Goal: Find specific page/section: Find specific page/section

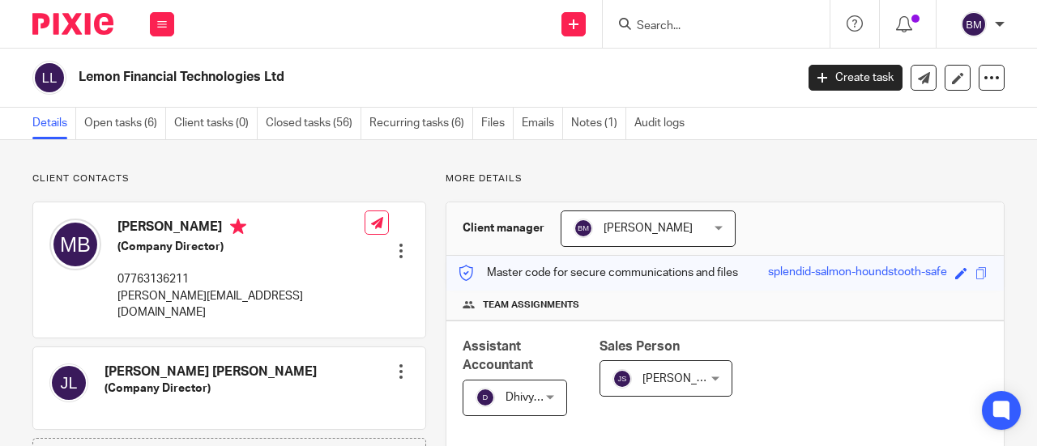
scroll to position [486, 0]
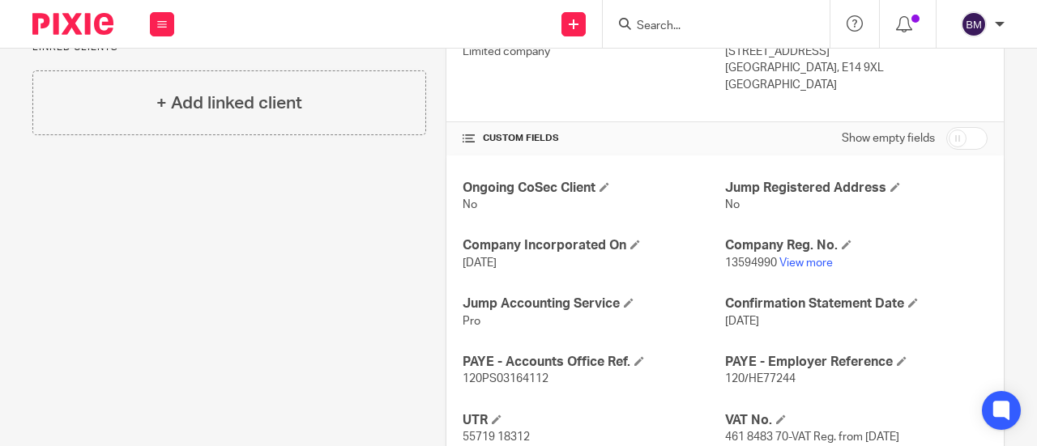
click at [754, 23] on input "Search" at bounding box center [708, 26] width 146 height 15
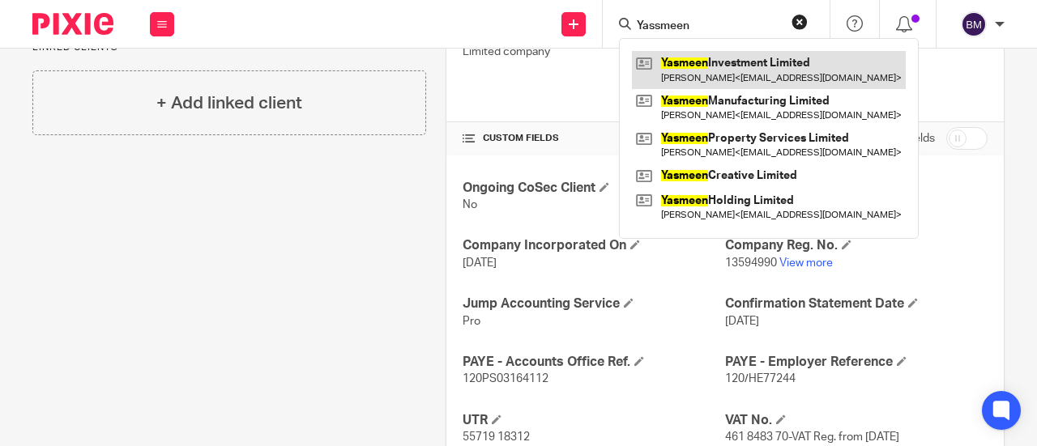
type input "Yassmeen"
click at [805, 65] on link at bounding box center [769, 69] width 274 height 37
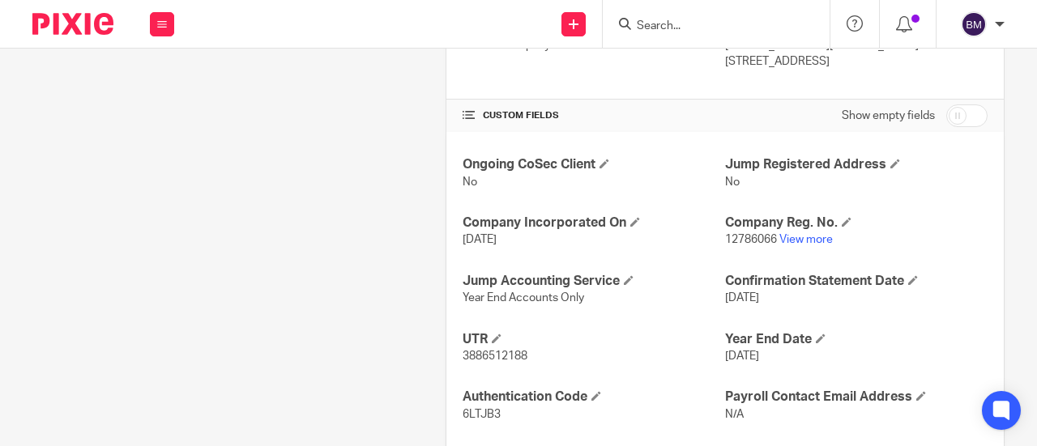
scroll to position [567, 0]
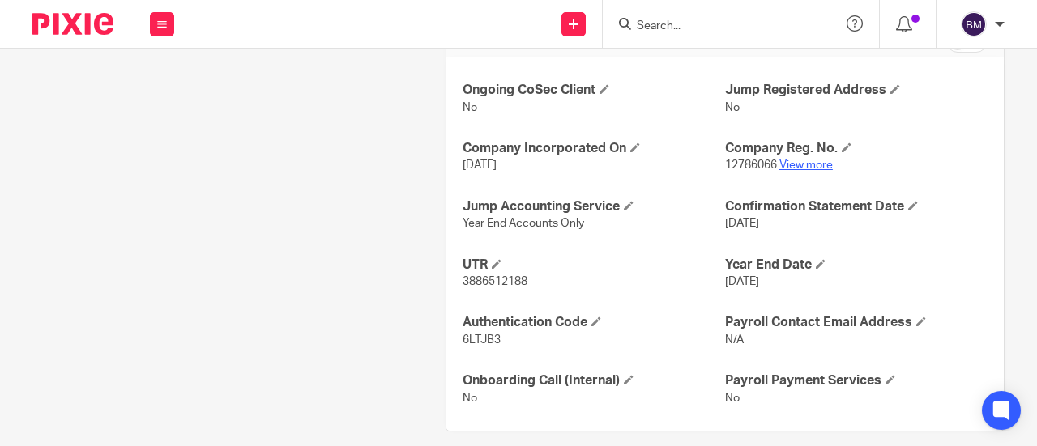
click at [807, 171] on link "View more" at bounding box center [805, 165] width 53 height 11
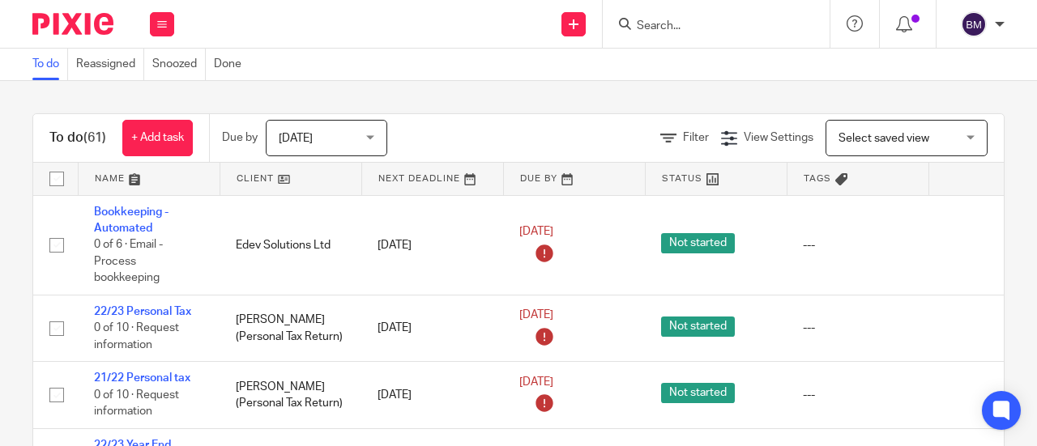
drag, startPoint x: 689, startPoint y: 38, endPoint x: 685, endPoint y: 29, distance: 9.8
click at [689, 37] on div at bounding box center [715, 24] width 227 height 48
click at [682, 26] on input "Search" at bounding box center [708, 26] width 146 height 15
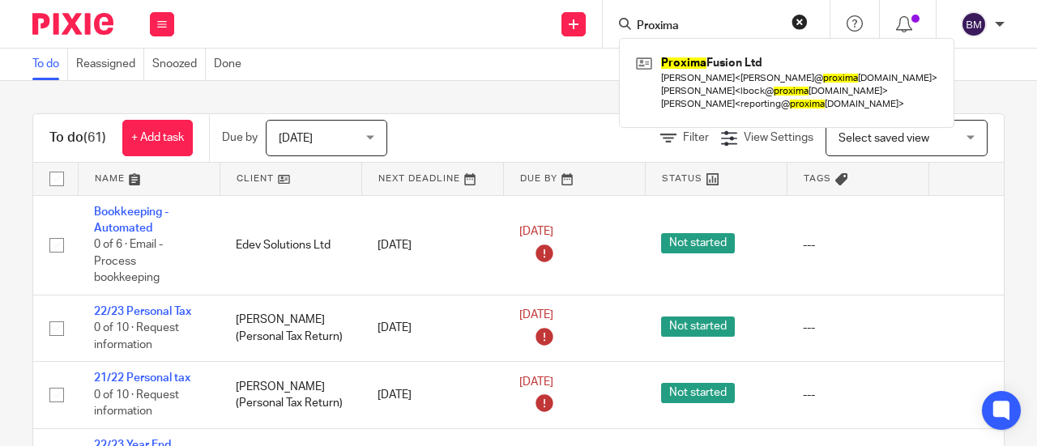
type input "Proxima"
click button "submit" at bounding box center [0, 0] width 0 height 0
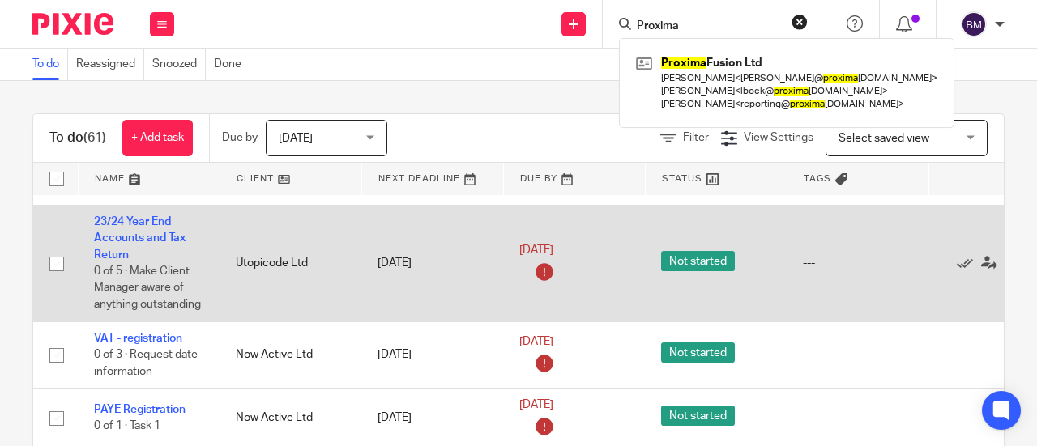
scroll to position [486, 0]
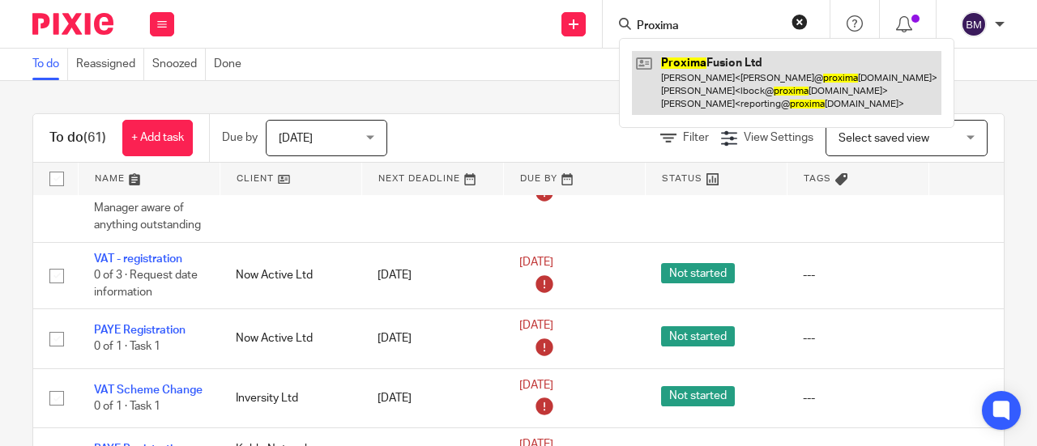
click at [646, 76] on link at bounding box center [786, 83] width 309 height 64
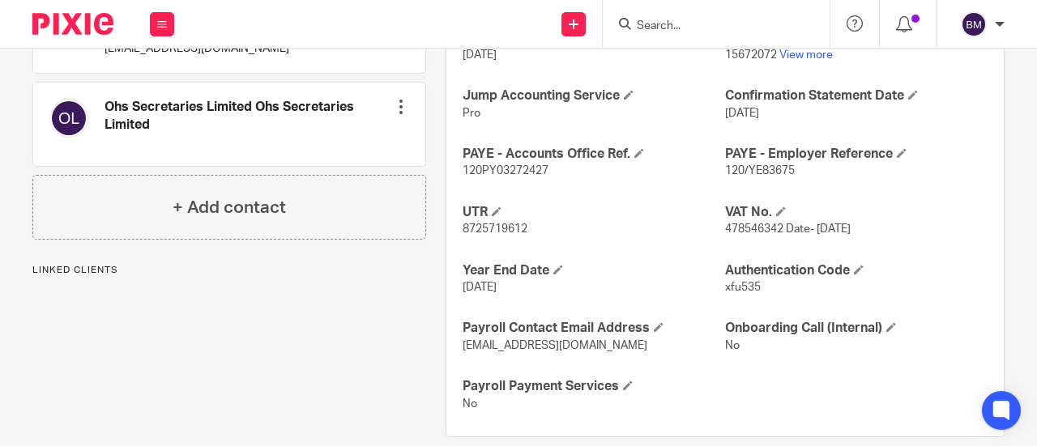
scroll to position [714, 0]
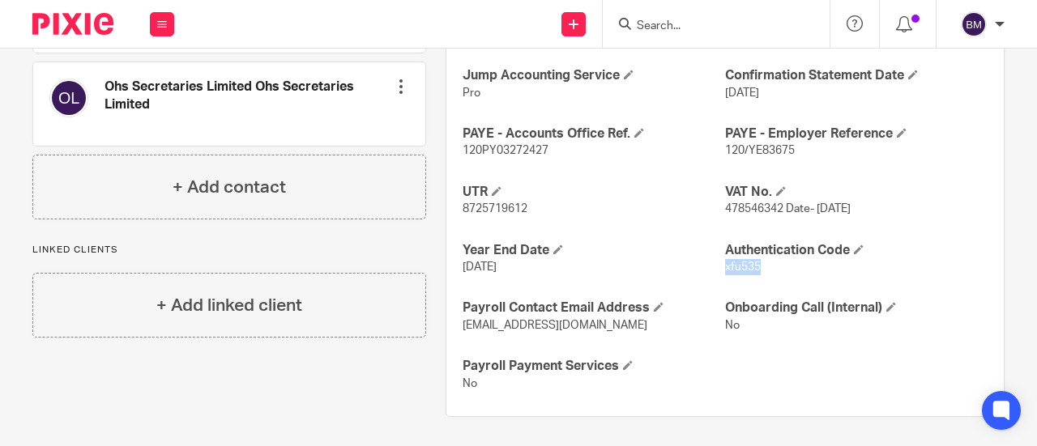
drag, startPoint x: 753, startPoint y: 263, endPoint x: 716, endPoint y: 263, distance: 37.3
click at [725, 263] on p "xfu535" at bounding box center [856, 267] width 262 height 16
copy span "xfu535"
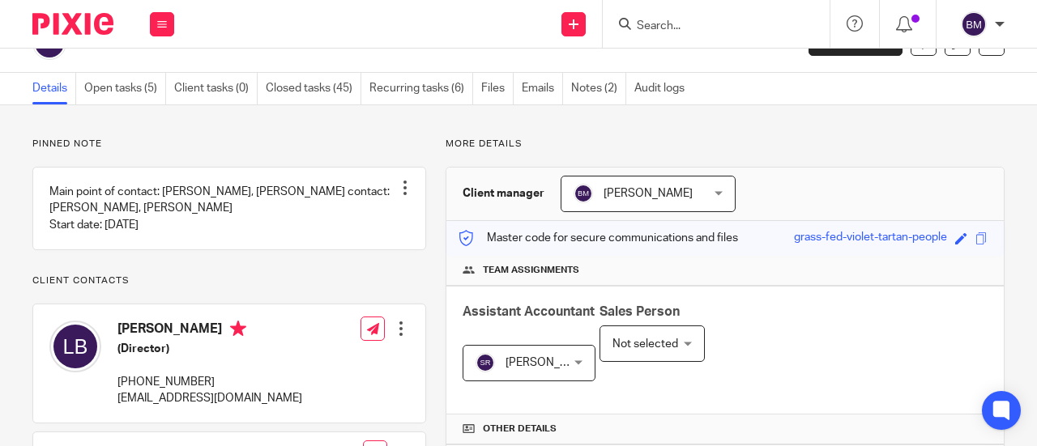
scroll to position [0, 0]
